Goal: Navigation & Orientation: Find specific page/section

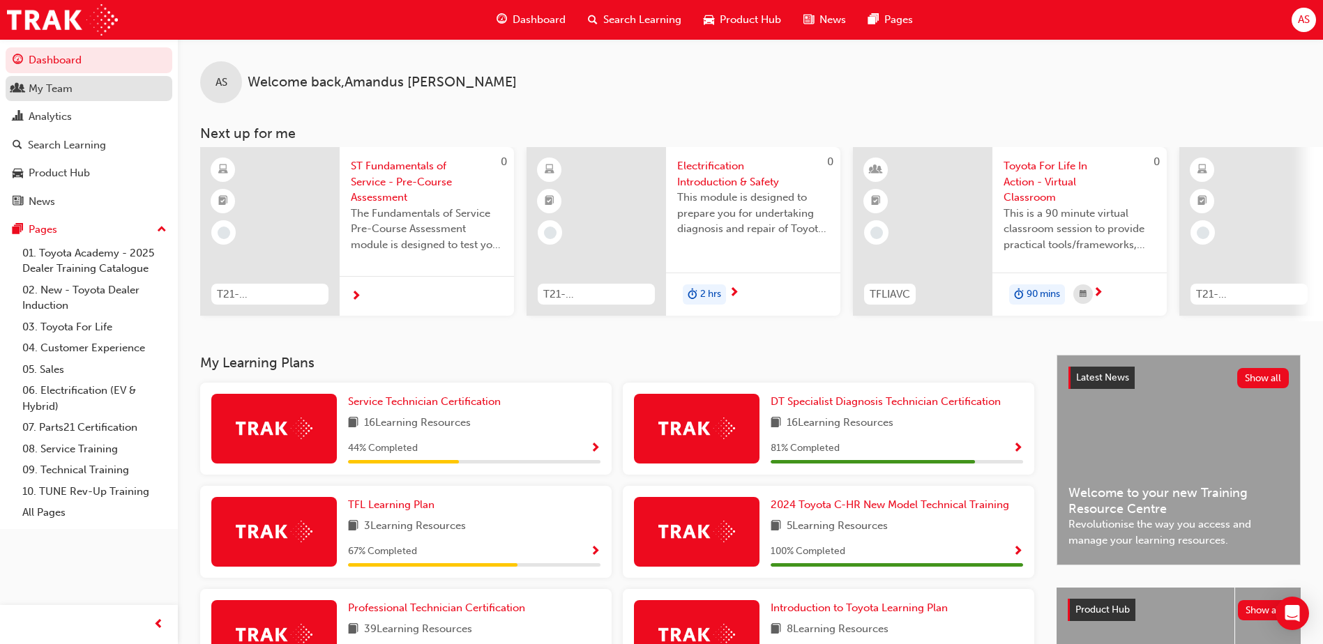
click at [47, 85] on div "My Team" at bounding box center [51, 89] width 44 height 16
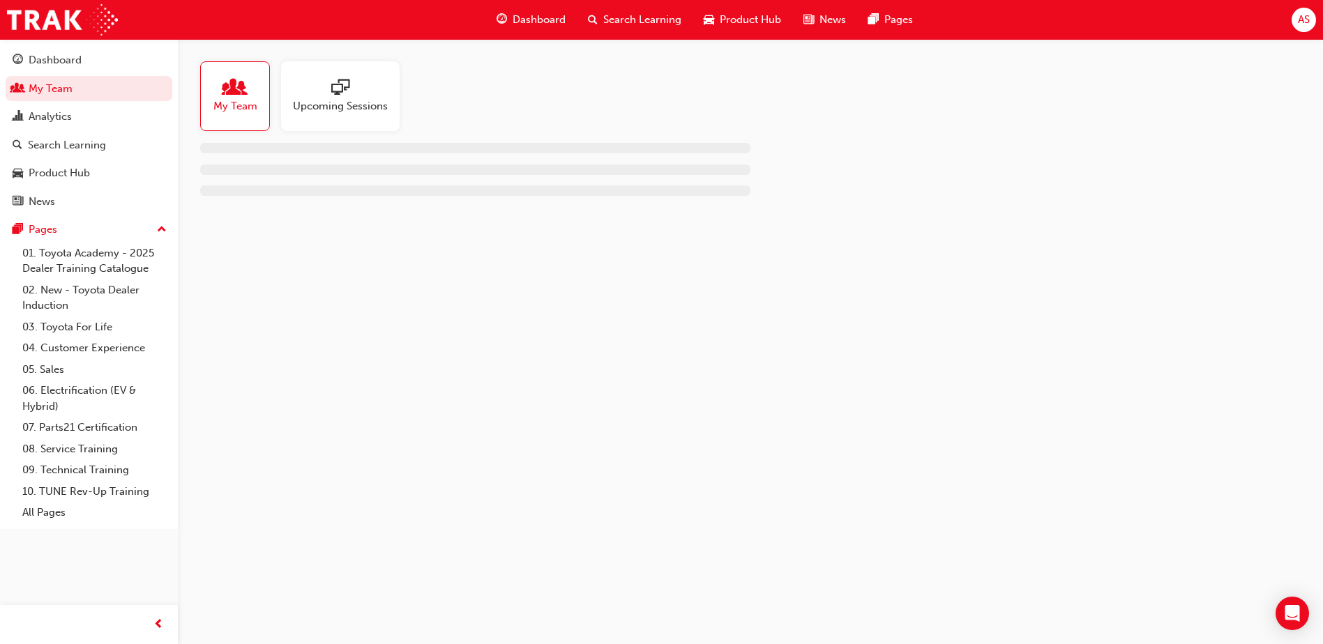
click at [245, 107] on span "My Team" at bounding box center [235, 106] width 44 height 16
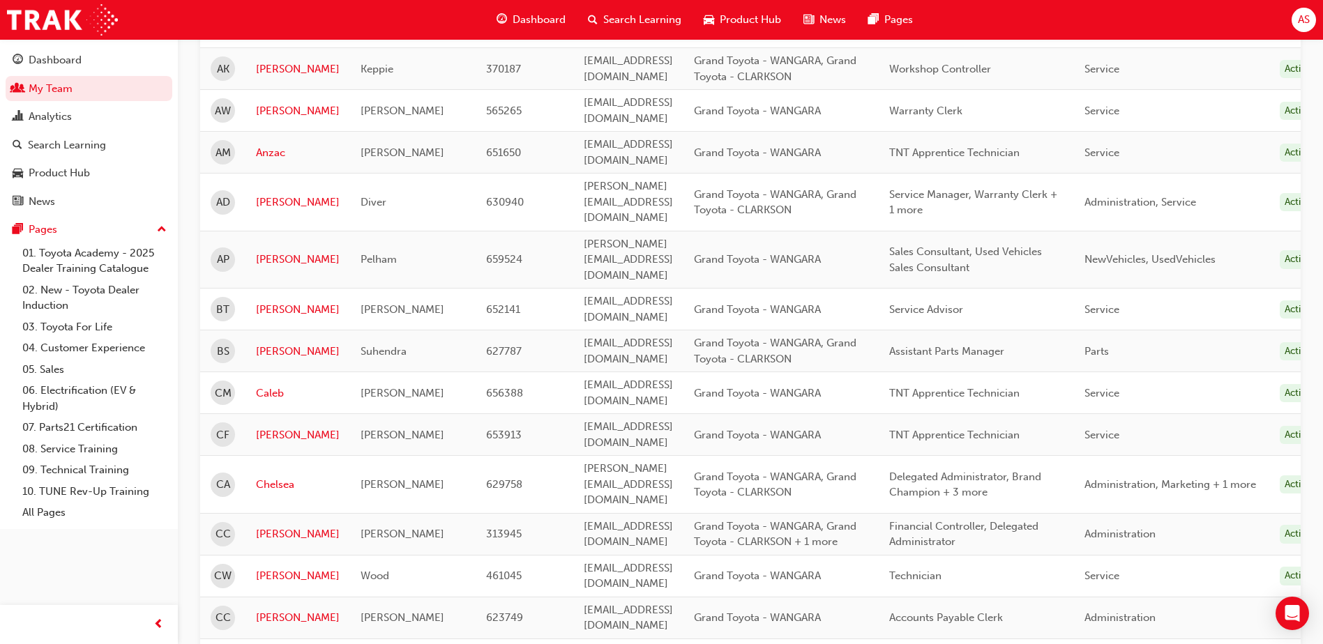
scroll to position [488, 0]
click at [265, 567] on link "[PERSON_NAME]" at bounding box center [298, 575] width 84 height 16
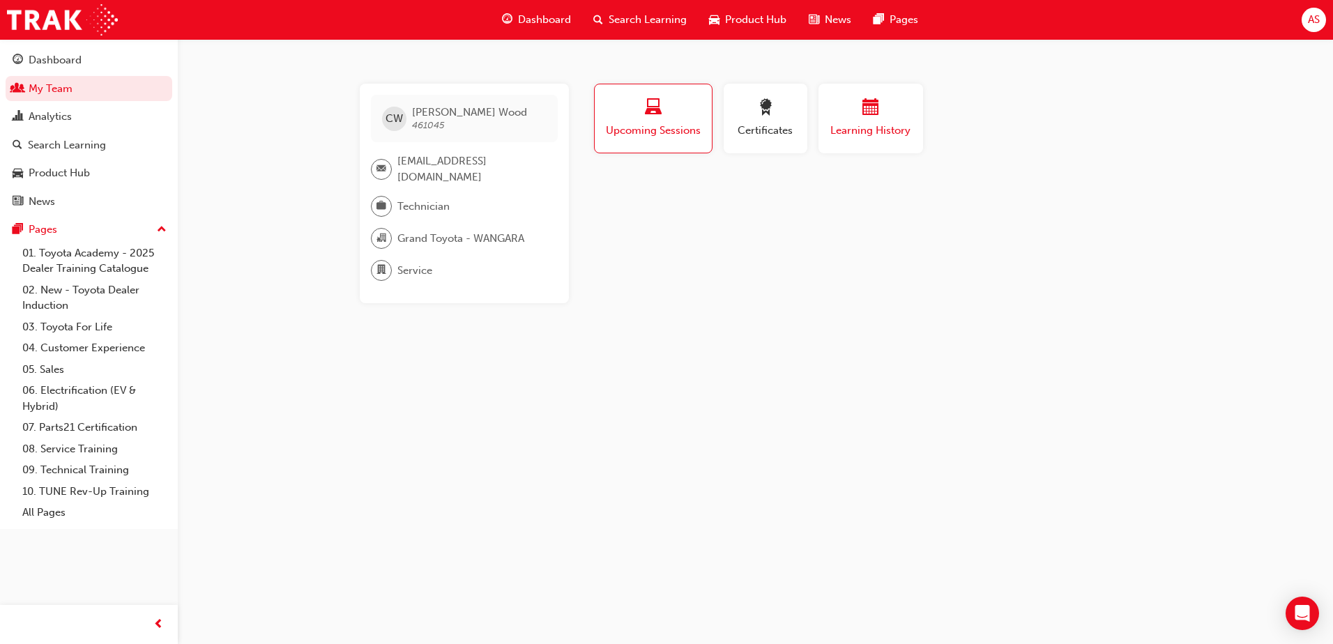
click at [854, 118] on div "button" at bounding box center [871, 110] width 84 height 22
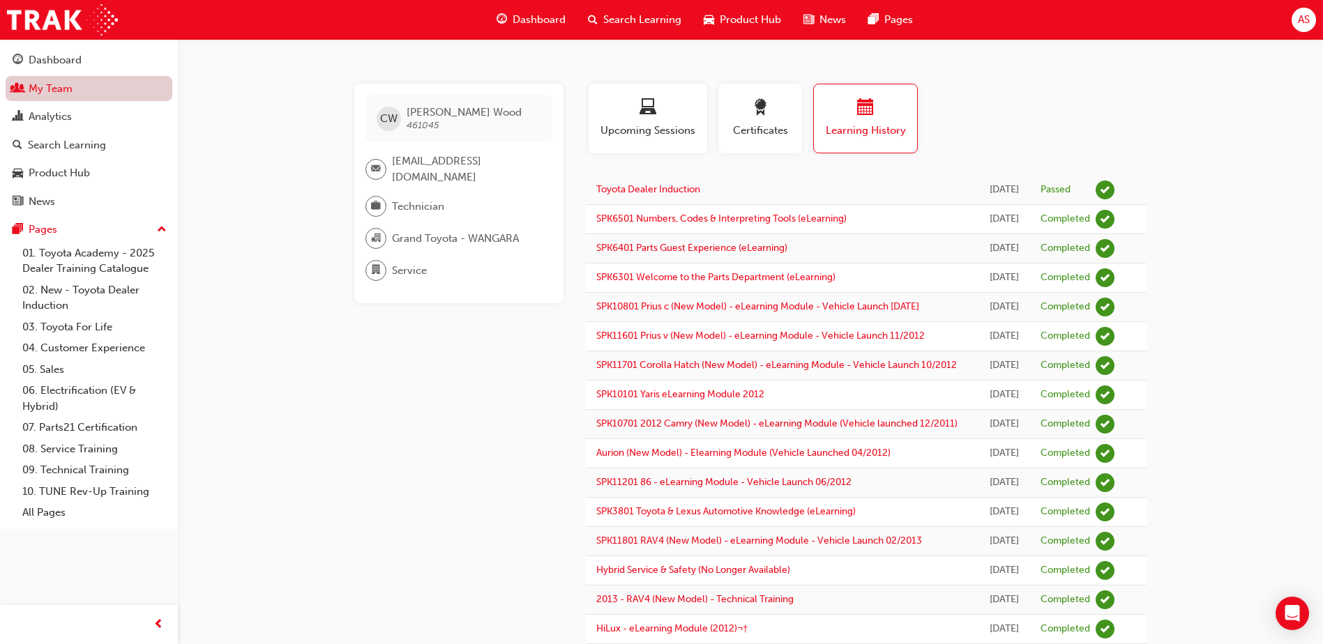
click at [63, 87] on link "My Team" at bounding box center [89, 89] width 167 height 26
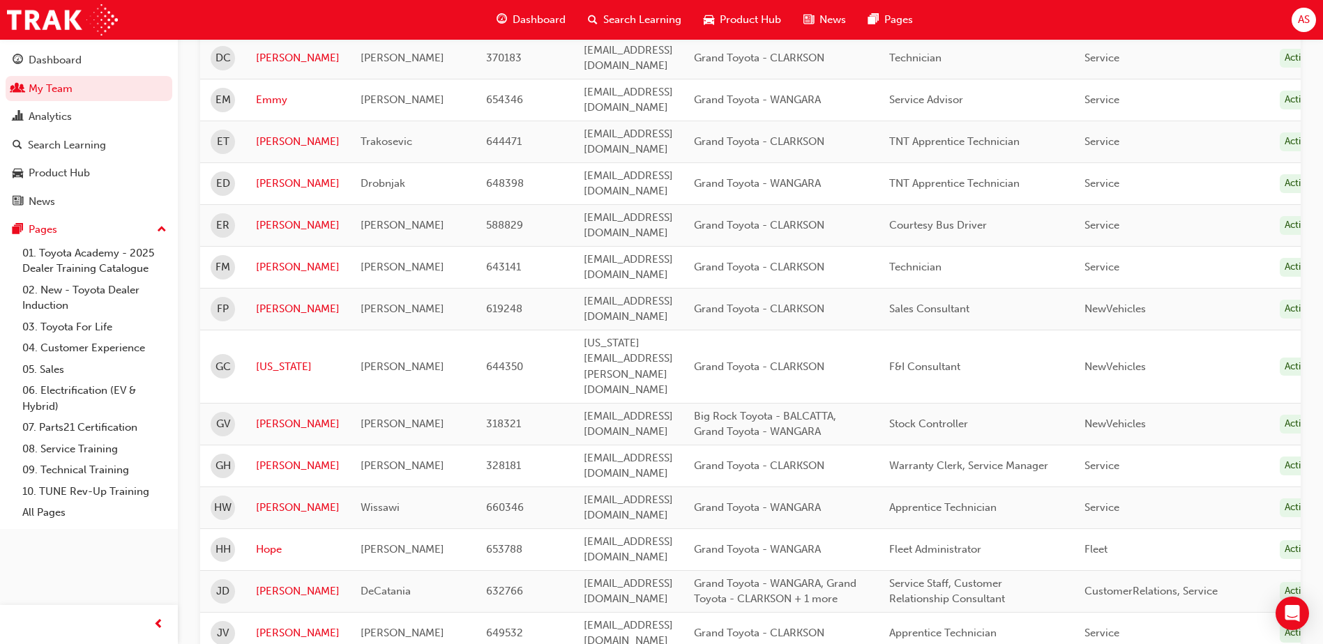
scroll to position [1680, 0]
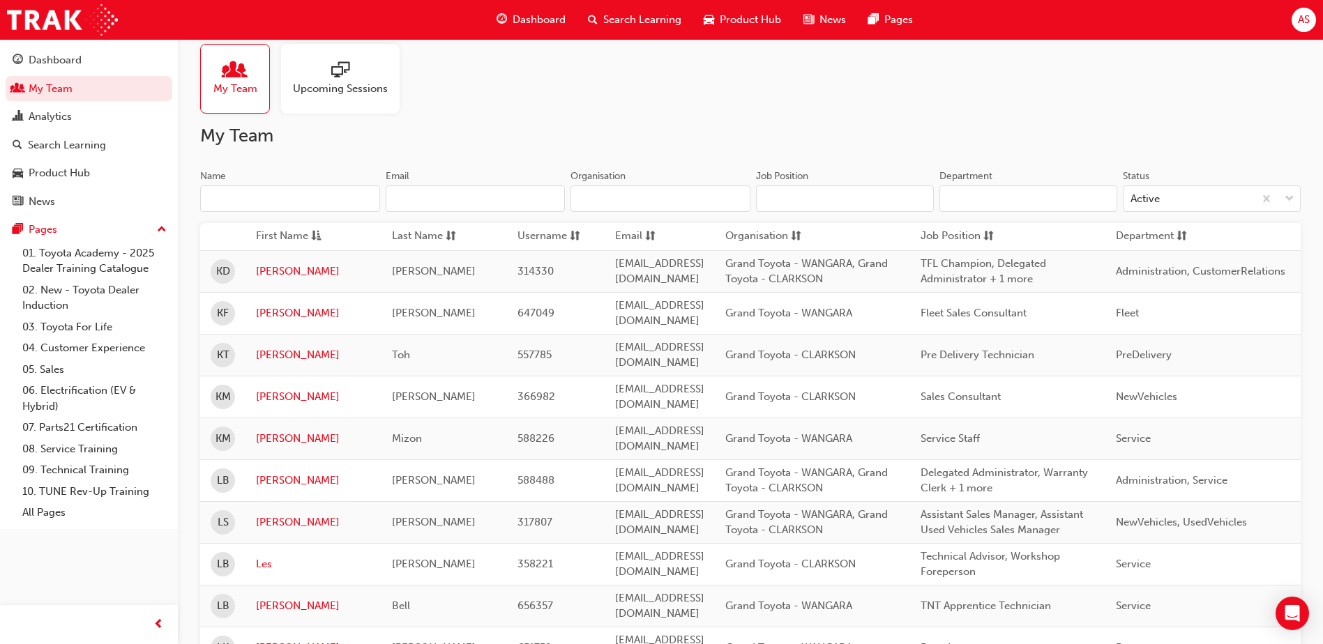
scroll to position [0, 0]
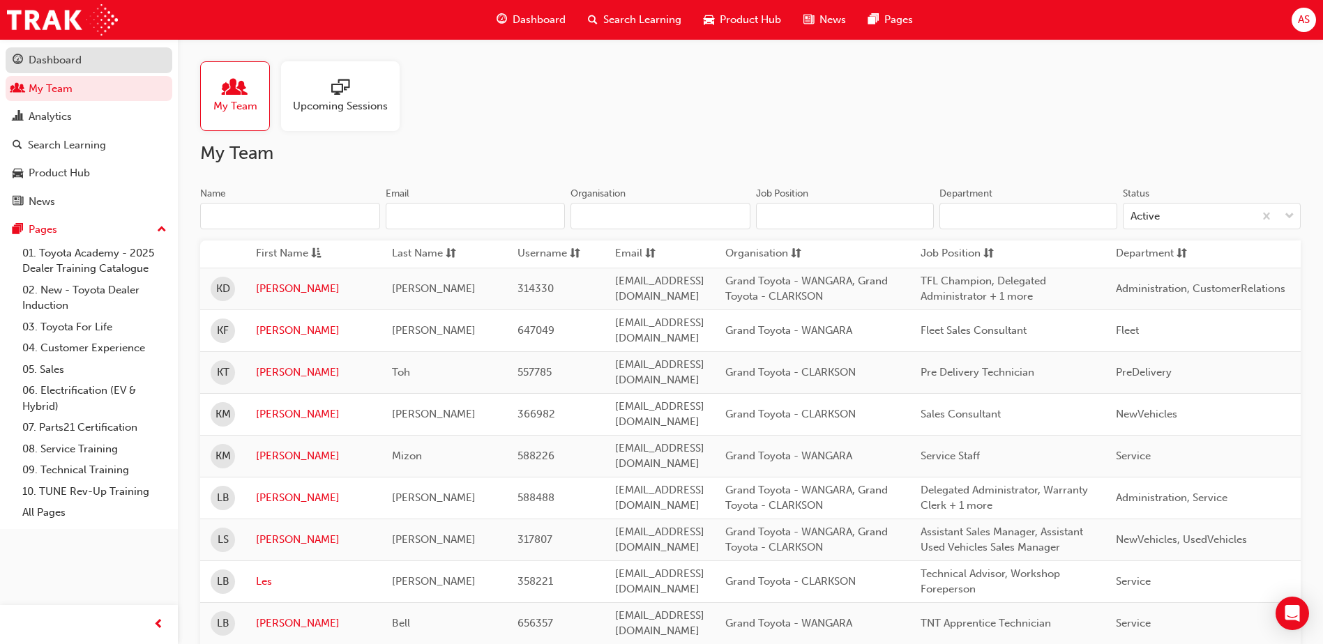
click at [55, 50] on link "Dashboard" at bounding box center [89, 60] width 167 height 26
